Goal: Find contact information: Obtain details needed to contact an individual or organization

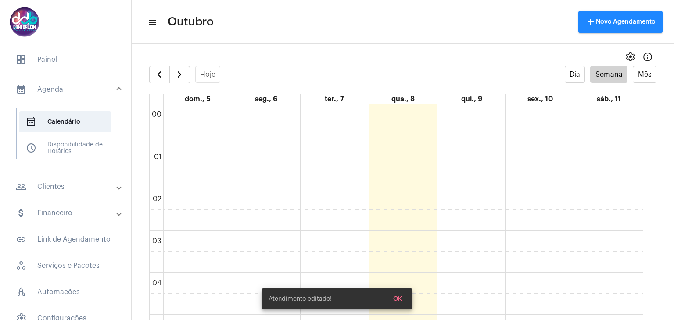
scroll to position [560, 0]
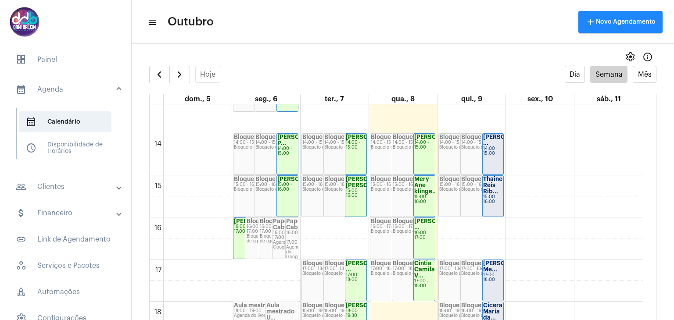
click at [53, 185] on mat-panel-title "people_outline Clientes" at bounding box center [66, 187] width 101 height 11
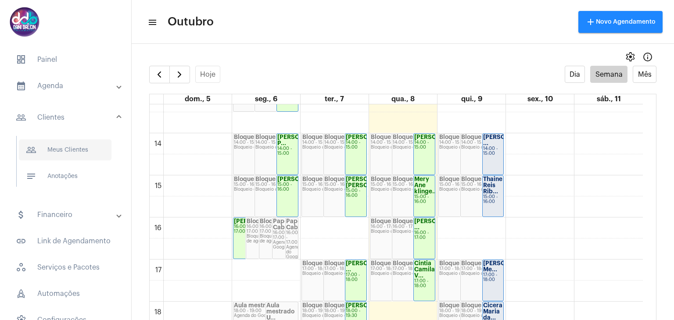
click at [70, 151] on span "people_outline Meus Clientes" at bounding box center [65, 149] width 93 height 21
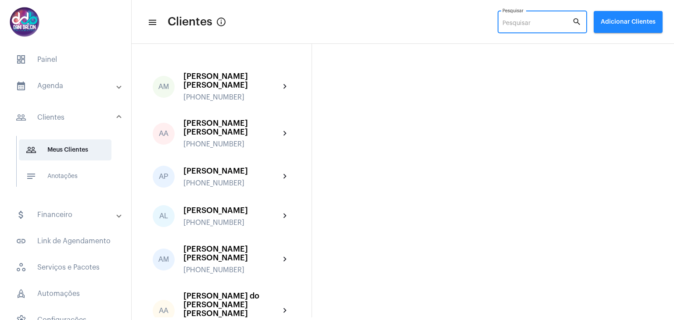
click at [519, 20] on input "Pesquisar" at bounding box center [537, 23] width 70 height 7
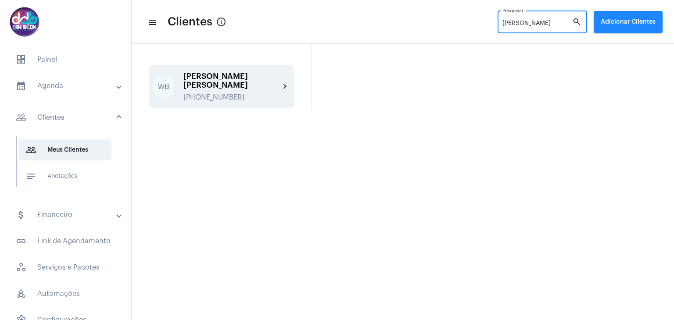
type input "[PERSON_NAME]"
click at [194, 92] on div "[PERSON_NAME] Belgini [PERSON_NAME] [PHONE_NUMBER]" at bounding box center [231, 86] width 96 height 29
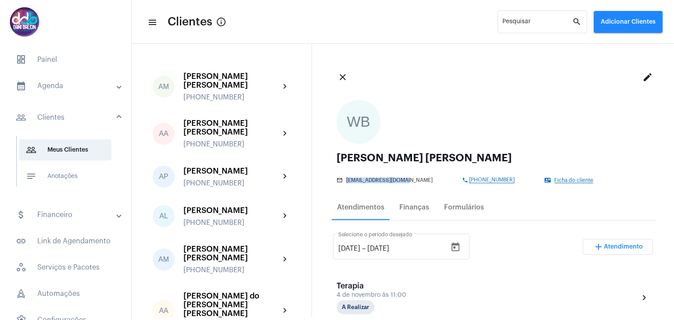
drag, startPoint x: 410, startPoint y: 182, endPoint x: 344, endPoint y: 182, distance: 66.7
click at [344, 182] on div "mail_outline [EMAIL_ADDRESS][DOMAIN_NAME]" at bounding box center [396, 180] width 121 height 6
copy span "[EMAIL_ADDRESS][DOMAIN_NAME]"
click at [40, 86] on mat-panel-title "calendar_month_outlined Agenda" at bounding box center [66, 86] width 101 height 11
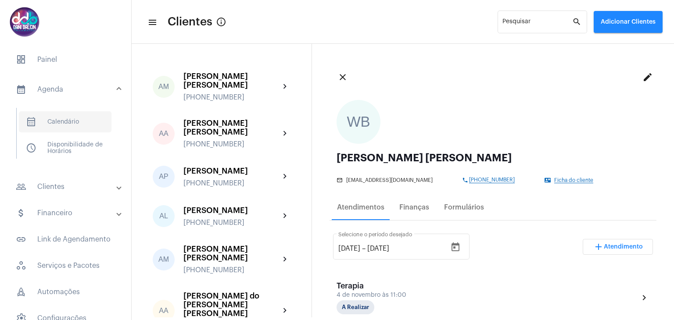
click at [54, 128] on span "calendar_month_outlined Calendário" at bounding box center [65, 121] width 93 height 21
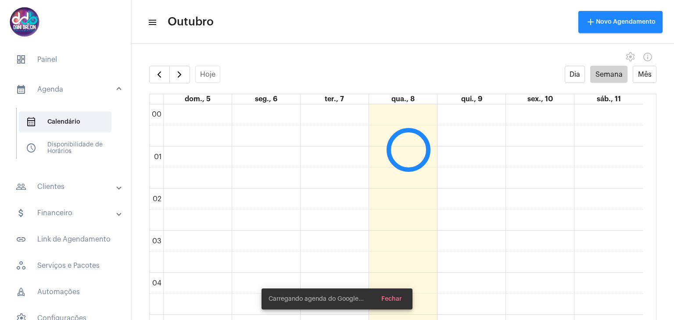
scroll to position [253, 0]
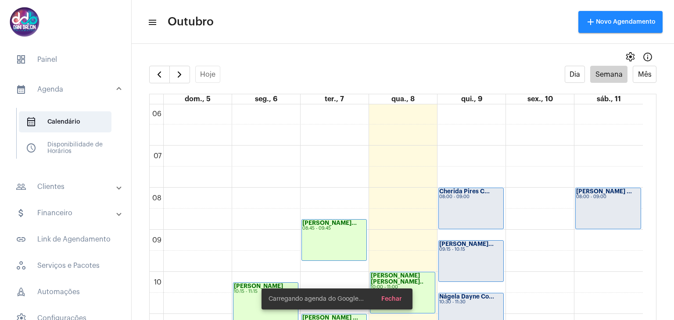
click at [53, 218] on mat-panel-title "attach_money Financeiro" at bounding box center [66, 213] width 101 height 11
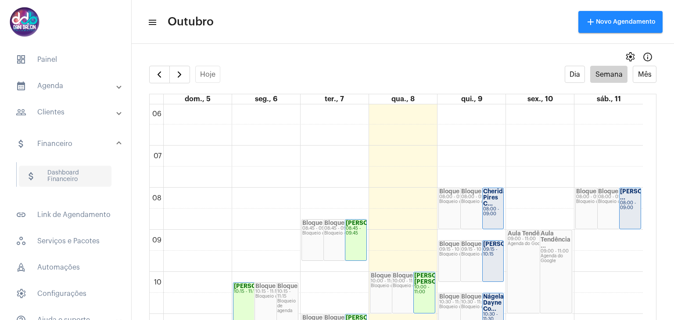
click at [69, 178] on span "attach_money Dashboard Financeiro" at bounding box center [65, 176] width 93 height 21
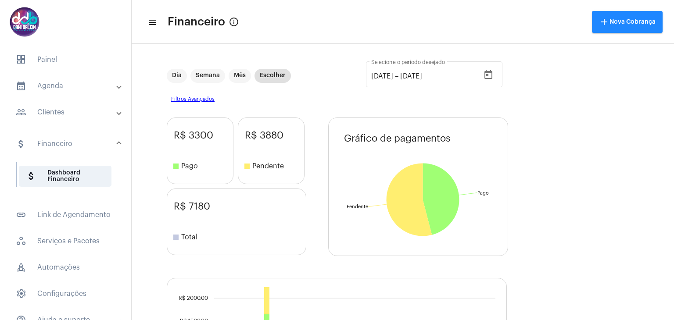
click at [62, 88] on mat-panel-title "calendar_month_outlined Agenda" at bounding box center [66, 86] width 101 height 11
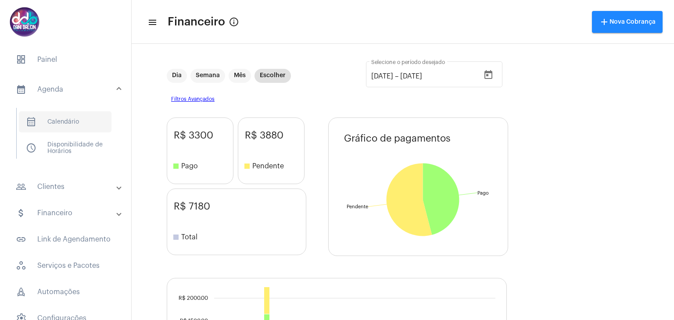
click at [69, 129] on span "calendar_month_outlined Calendário" at bounding box center [65, 121] width 93 height 21
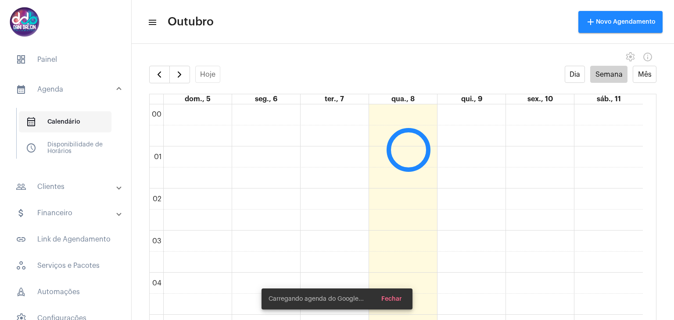
scroll to position [253, 0]
